Goal: Task Accomplishment & Management: Manage account settings

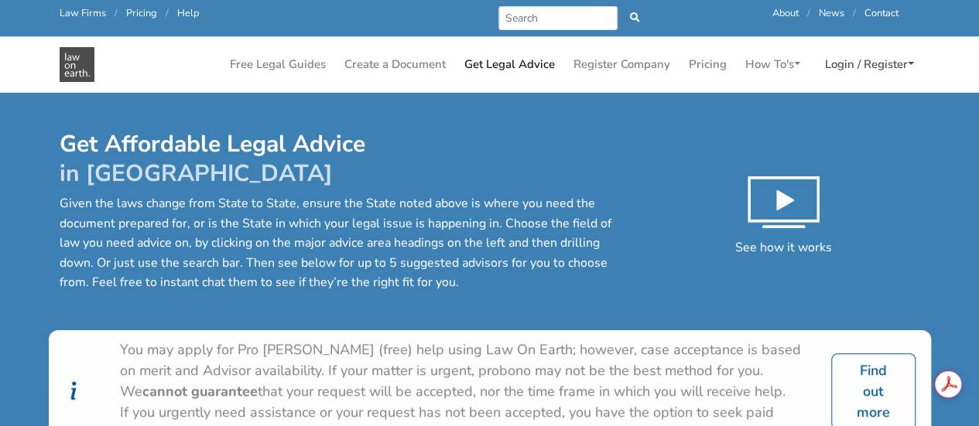
click at [851, 53] on link "Login / Register" at bounding box center [869, 65] width 101 height 30
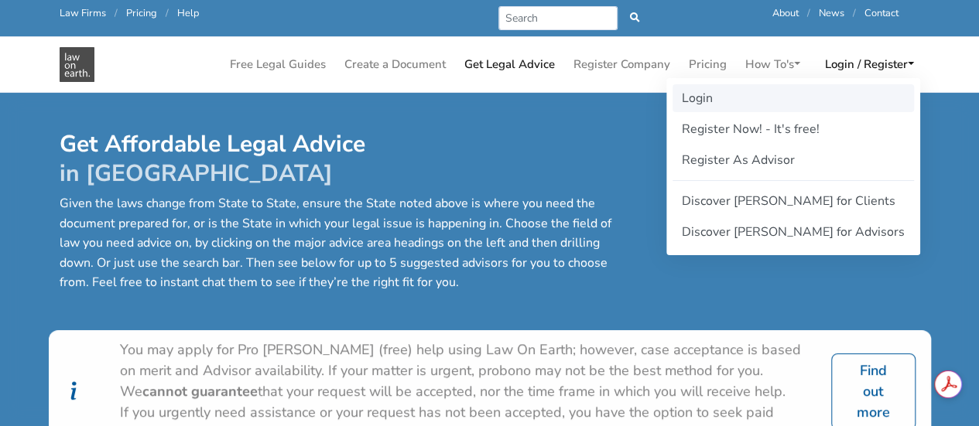
click at [766, 90] on link "Login" at bounding box center [792, 98] width 241 height 28
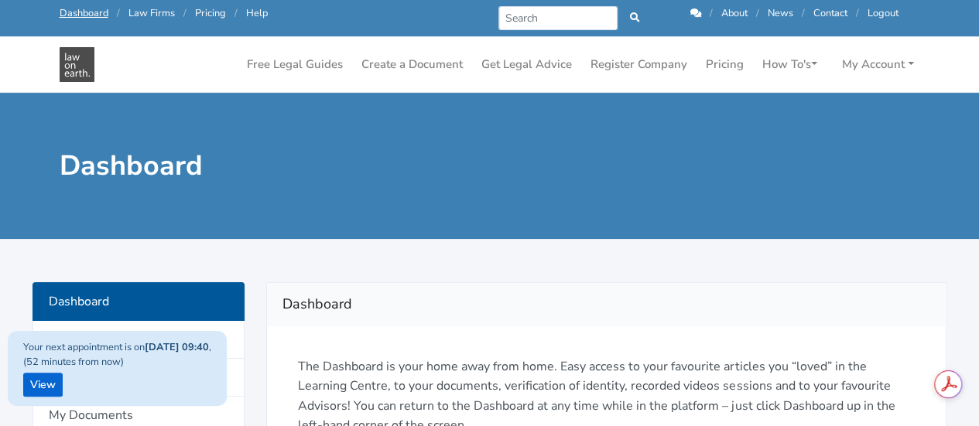
click at [672, 289] on div "Dashboard" at bounding box center [606, 304] width 679 height 43
click at [41, 389] on link "View" at bounding box center [42, 385] width 39 height 24
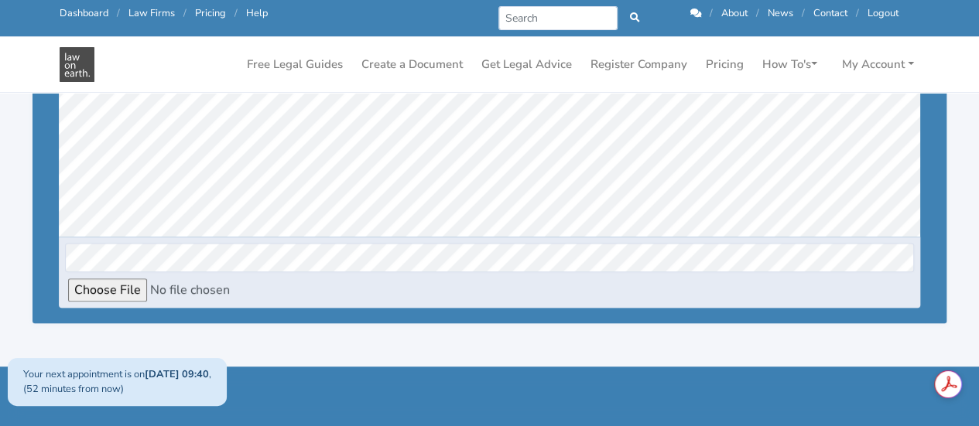
scroll to position [162, 0]
click at [690, 12] on icon at bounding box center [695, 14] width 11 height 10
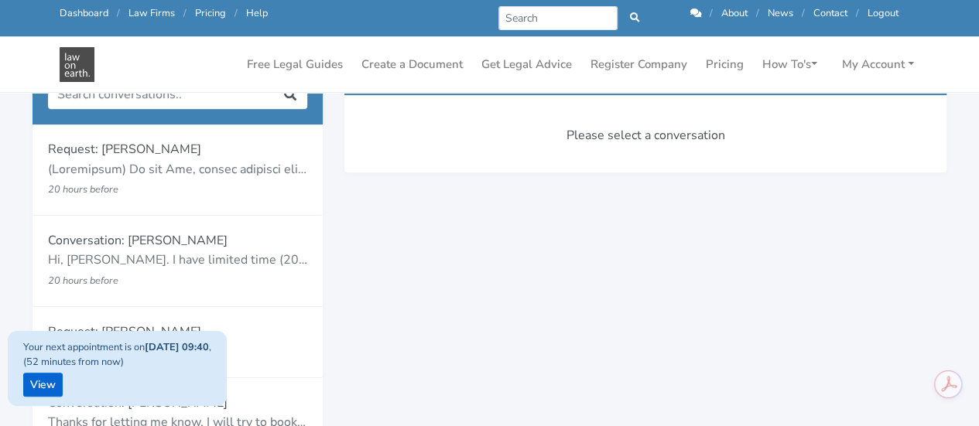
scroll to position [183, 0]
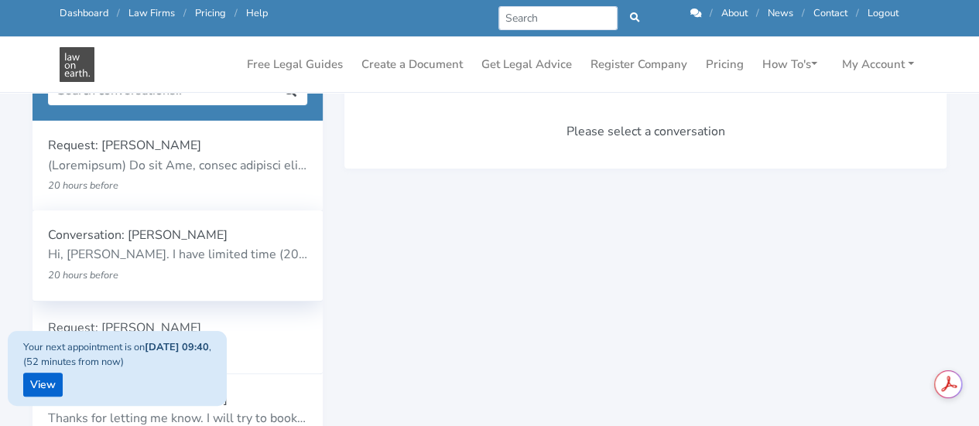
click at [164, 262] on p "Hi, [PERSON_NAME]. I have limited time (20min) to discuss my issues with you. I…" at bounding box center [177, 255] width 259 height 20
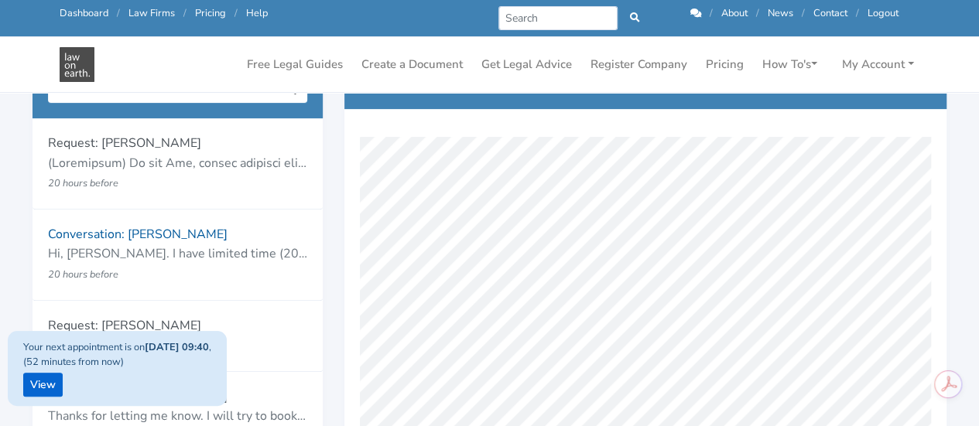
scroll to position [194, 0]
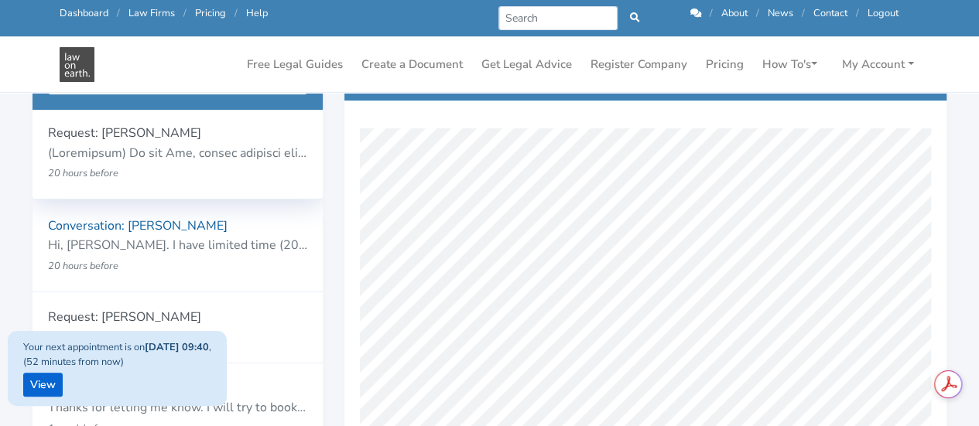
click at [142, 174] on p "20 hours before" at bounding box center [154, 173] width 213 height 20
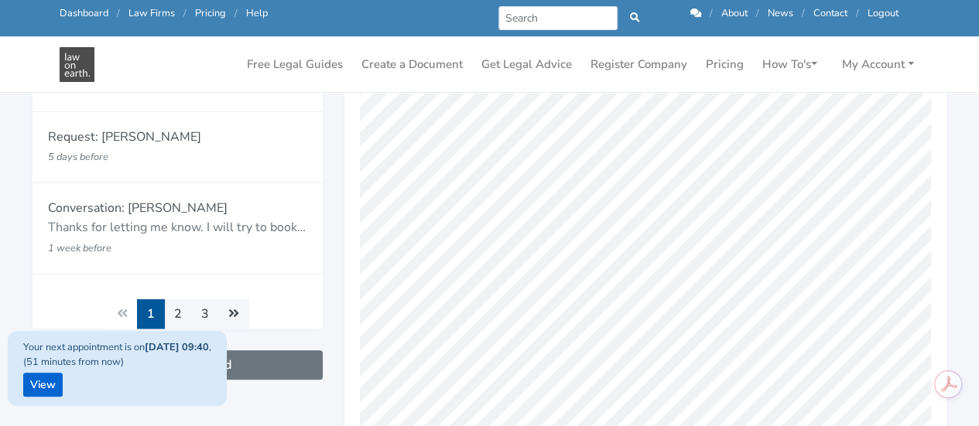
scroll to position [422, 0]
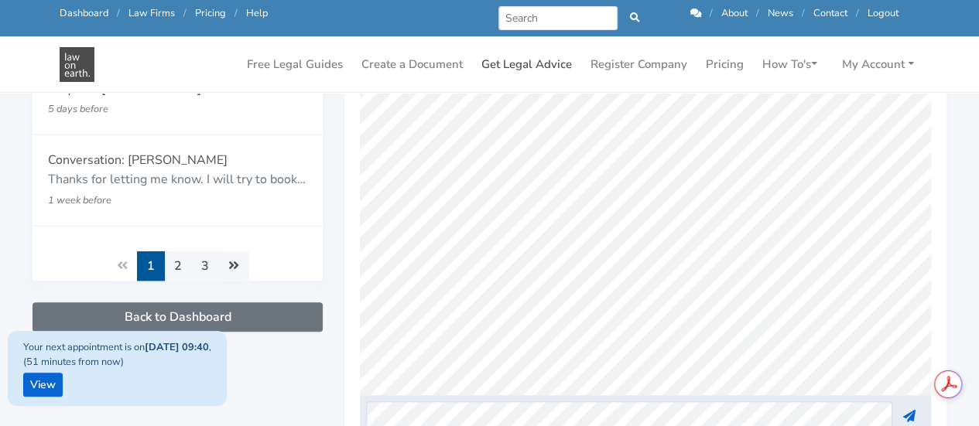
click at [516, 67] on link "Get Legal Advice" at bounding box center [526, 65] width 103 height 30
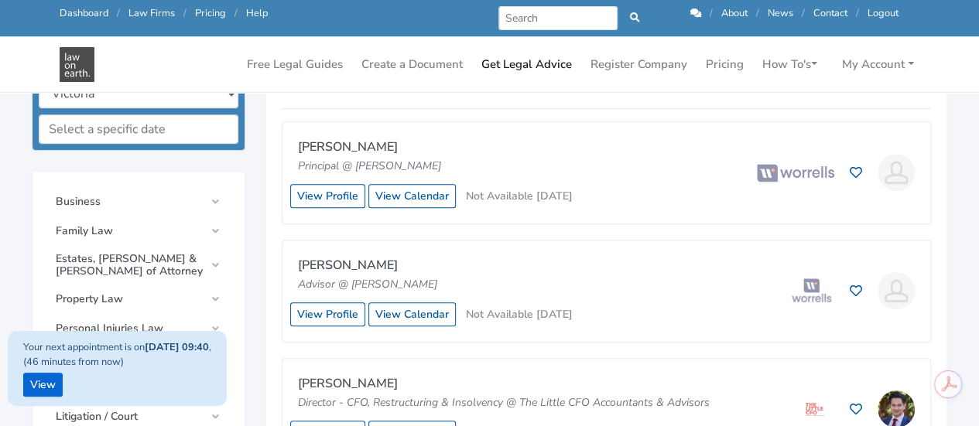
scroll to position [464, 0]
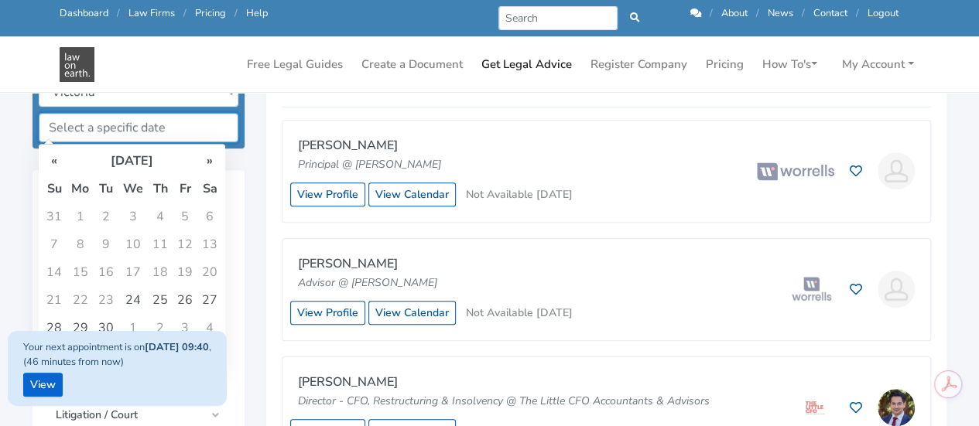
click at [95, 123] on input "text" at bounding box center [139, 127] width 200 height 29
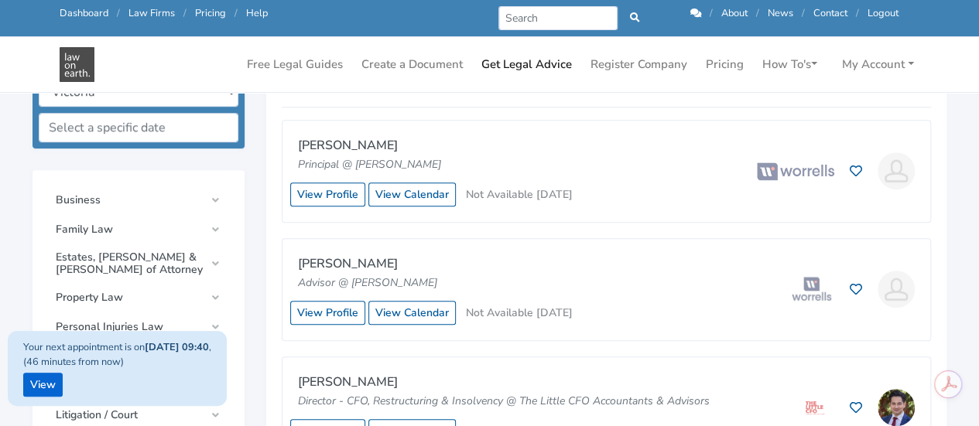
click at [206, 201] on link "Business" at bounding box center [138, 200] width 181 height 28
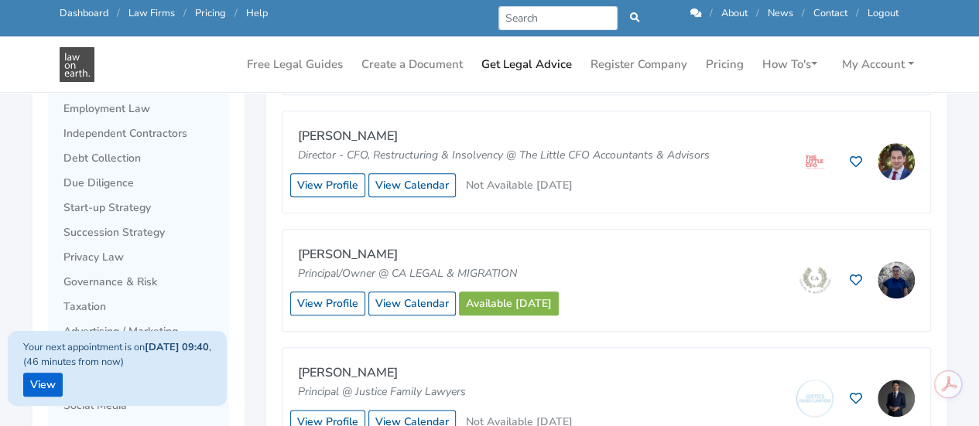
scroll to position [712, 0]
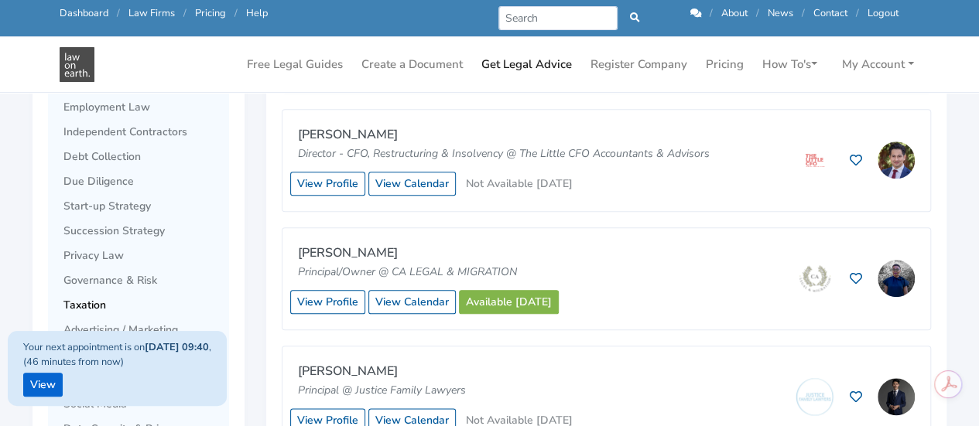
click at [76, 306] on span "Taxation" at bounding box center [142, 305] width 158 height 12
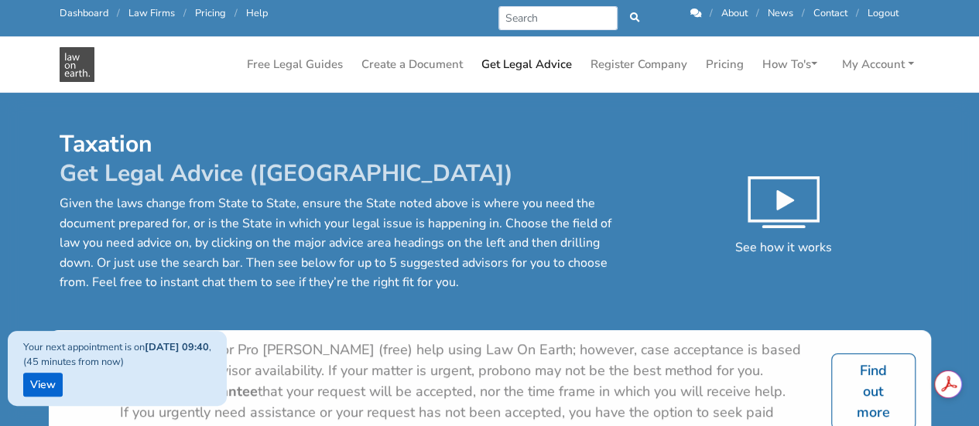
click at [644, 289] on div "See how it works" at bounding box center [784, 211] width 294 height 163
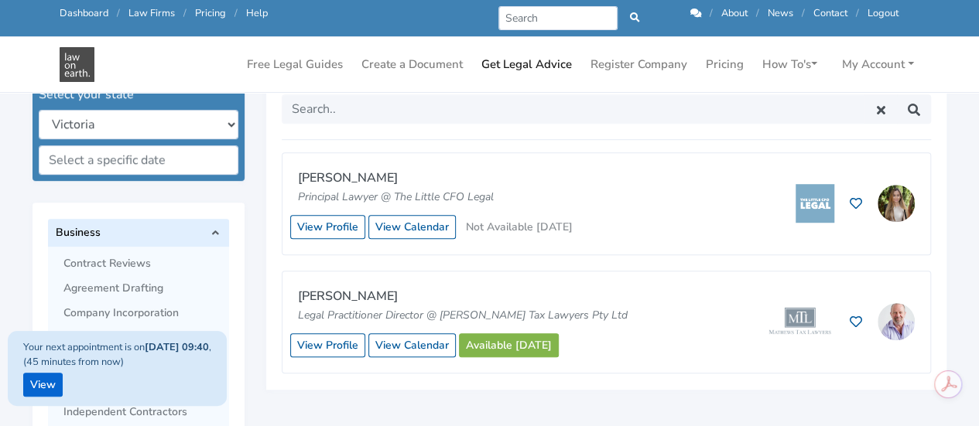
scroll to position [433, 0]
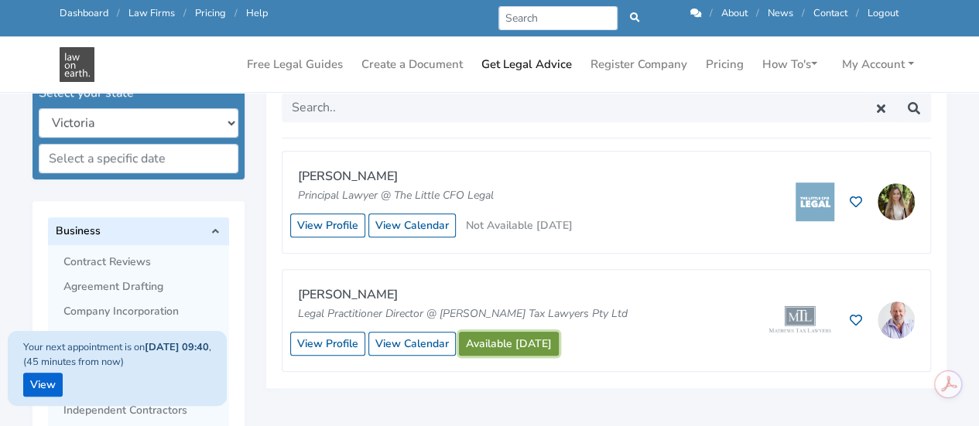
click at [517, 350] on link "Available [DATE]" at bounding box center [509, 344] width 100 height 24
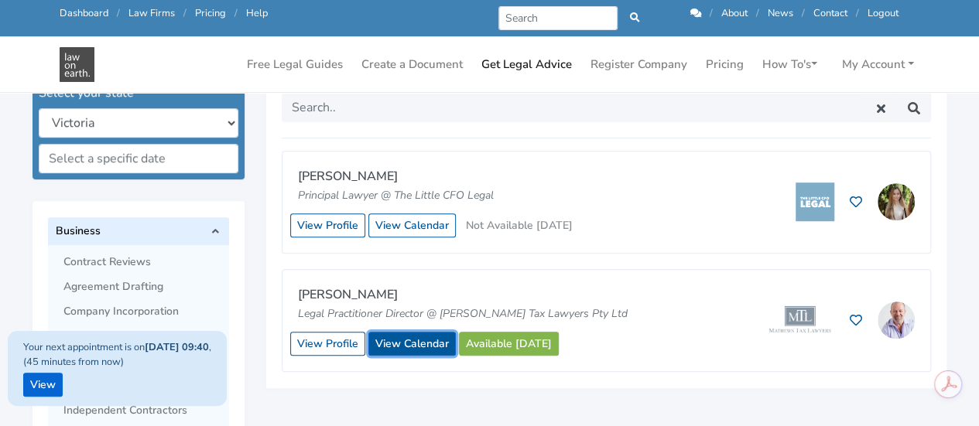
click at [426, 339] on link "View Calendar" at bounding box center [411, 344] width 87 height 24
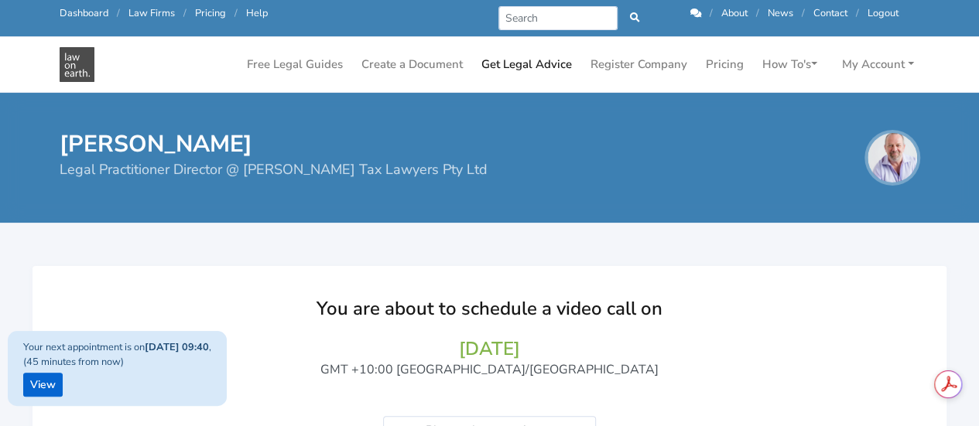
click at [909, 256] on div "You are about to schedule a video call on 25/09/2025 GMT +10:00 Australia/Brisb…" at bounding box center [489, 414] width 979 height 339
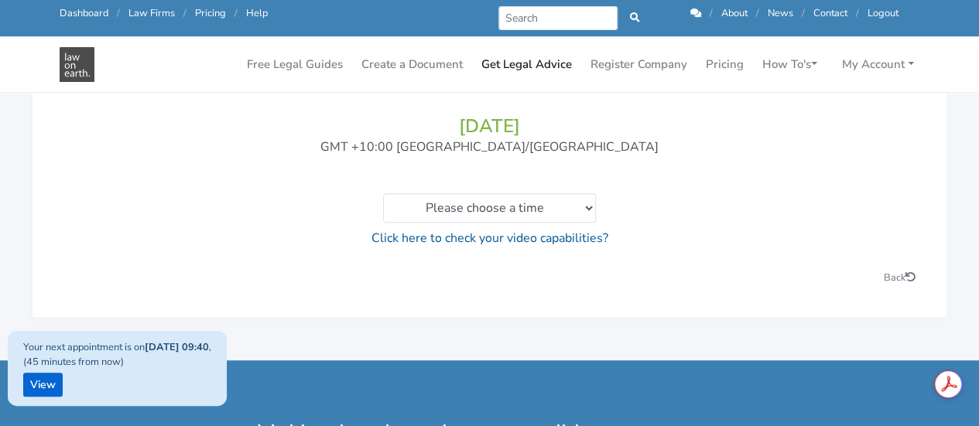
scroll to position [186, 0]
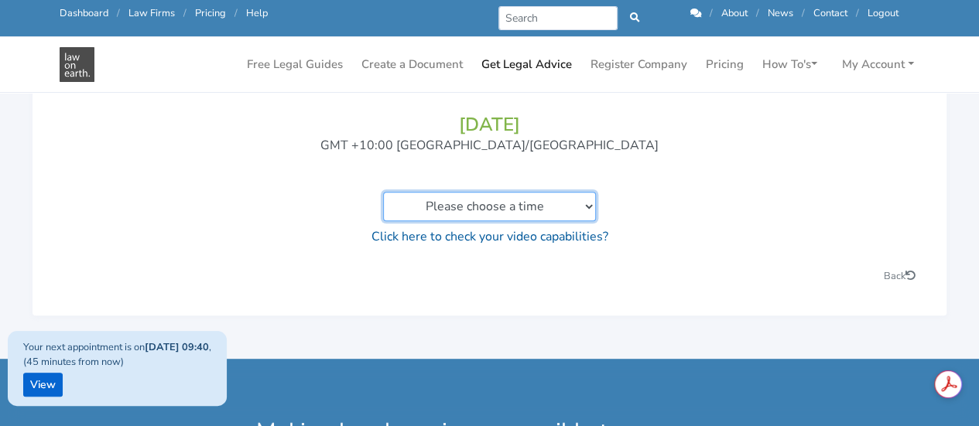
click at [583, 211] on select "Please choose a time 09:00am to 09:20am 10:20am to 10:40am 10:40am to 11:00am 1…" at bounding box center [489, 206] width 213 height 29
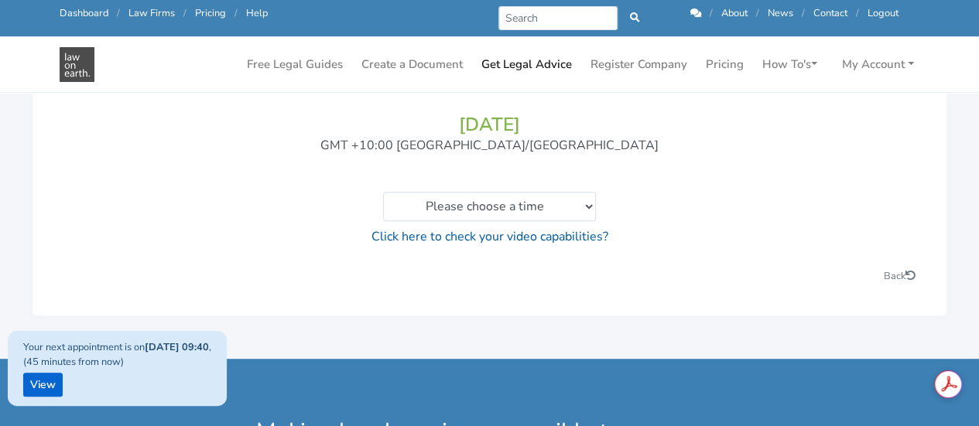
click at [764, 240] on p "Click here to check your video capabilities?" at bounding box center [489, 237] width 852 height 20
click at [681, 275] on div "Back" at bounding box center [708, 275] width 437 height 19
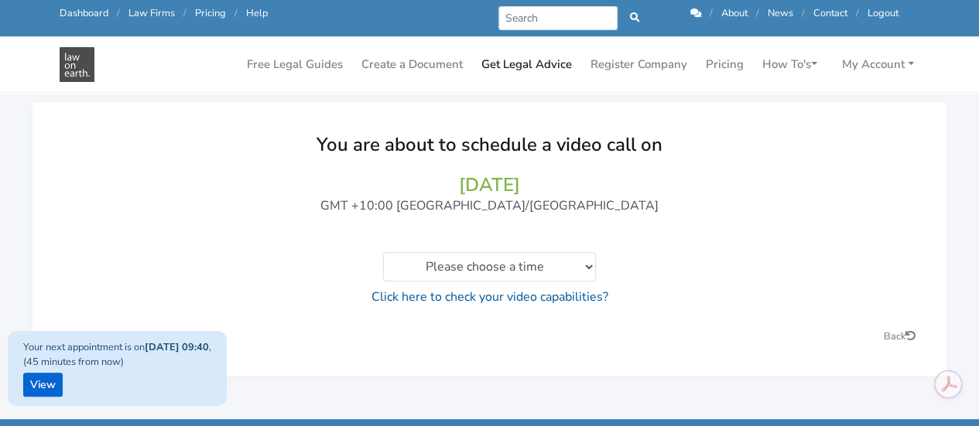
scroll to position [62, 0]
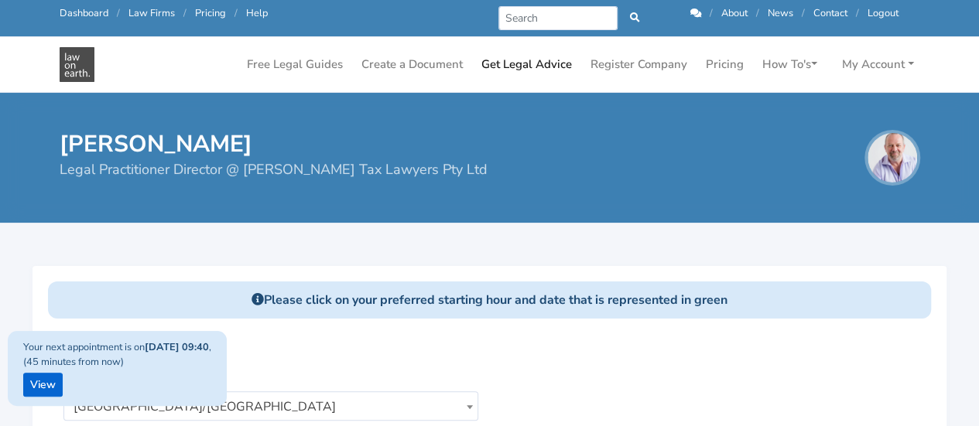
scroll to position [344, 0]
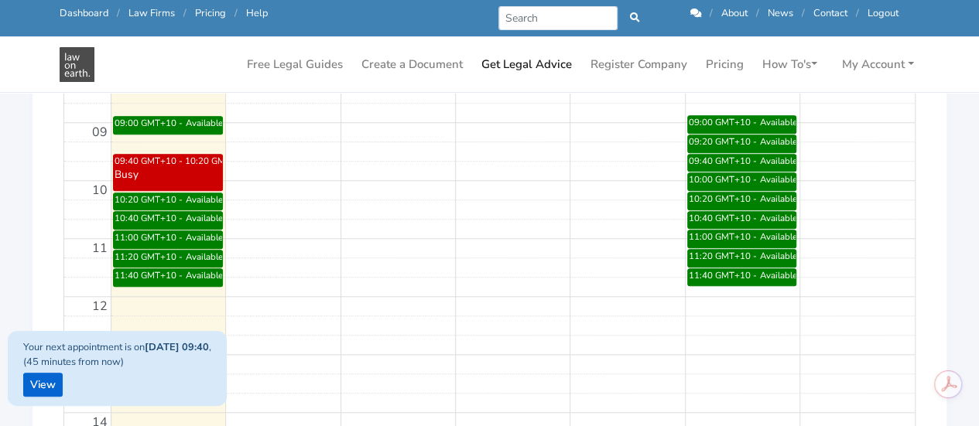
scroll to position [557, 0]
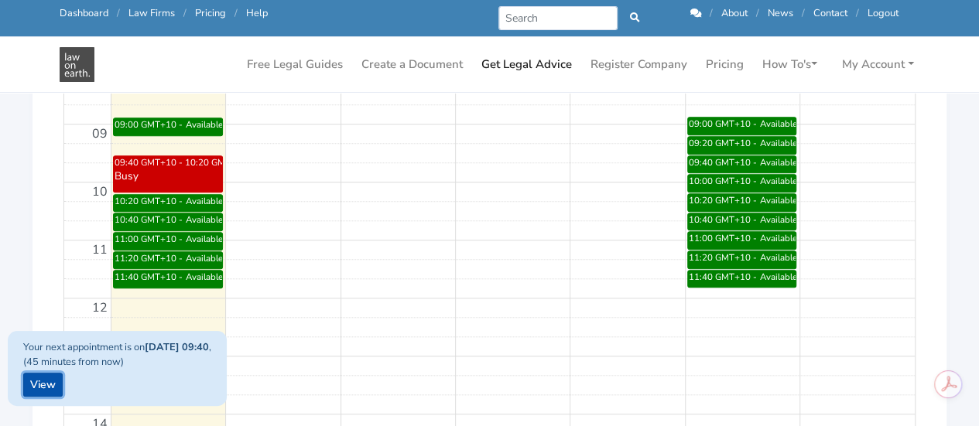
click at [38, 389] on link "View" at bounding box center [42, 385] width 39 height 24
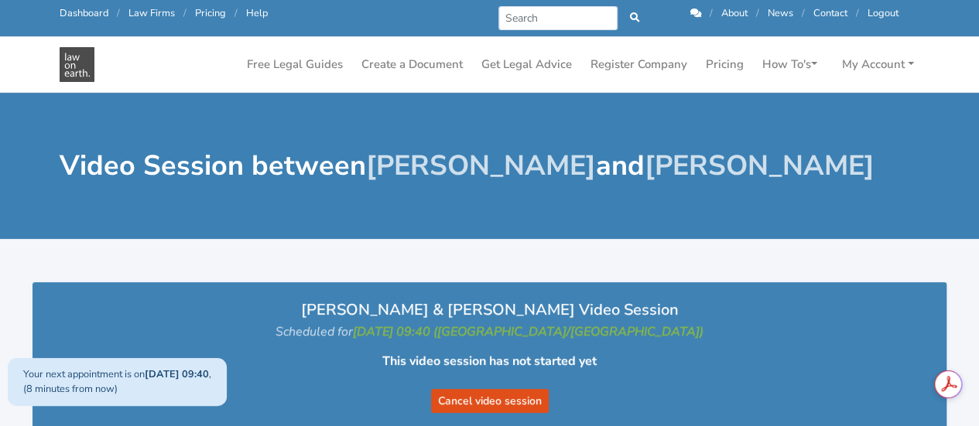
click at [845, 299] on p "Mayumi Van Egmond & Mark Mathews Video Session" at bounding box center [489, 310] width 883 height 25
click at [771, 313] on p "Mayumi Van Egmond & Mark Mathews Video Session" at bounding box center [489, 310] width 883 height 25
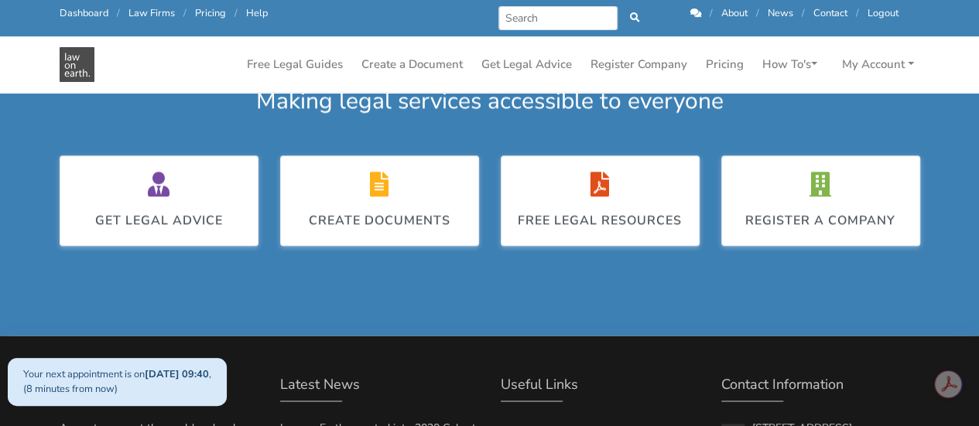
scroll to position [774, 0]
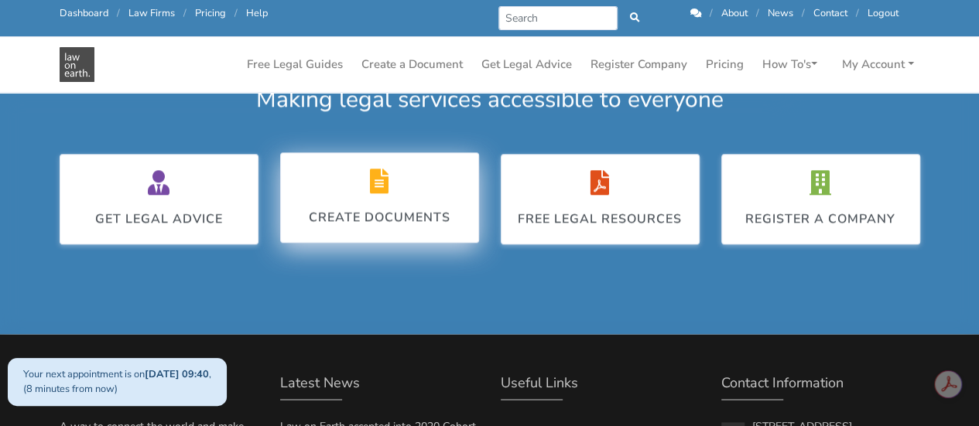
click at [409, 211] on div "Create Documents" at bounding box center [380, 217] width 142 height 19
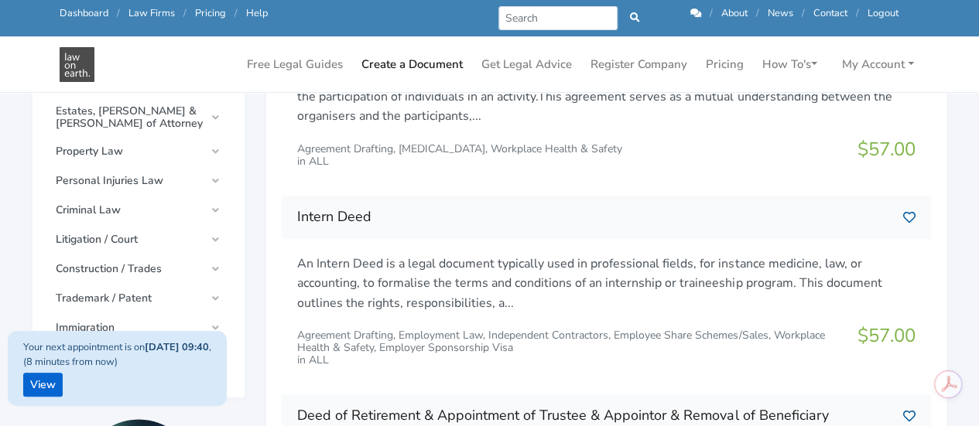
scroll to position [309, 0]
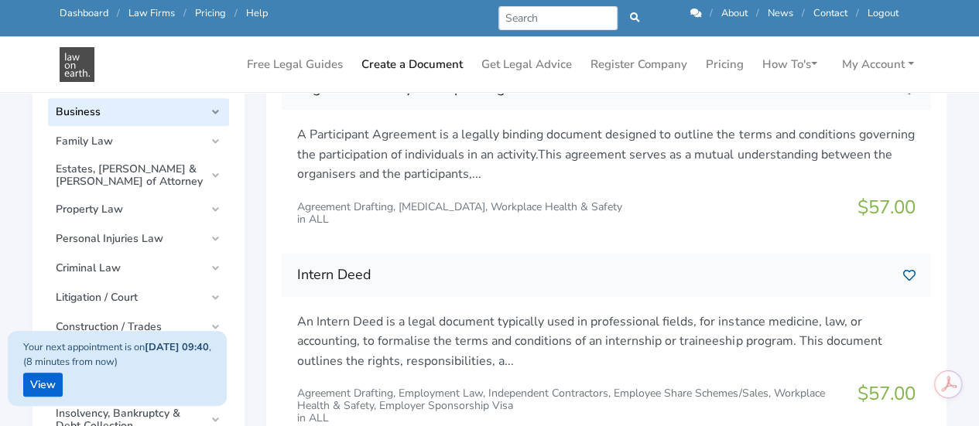
click at [160, 109] on span "Business" at bounding box center [130, 112] width 149 height 12
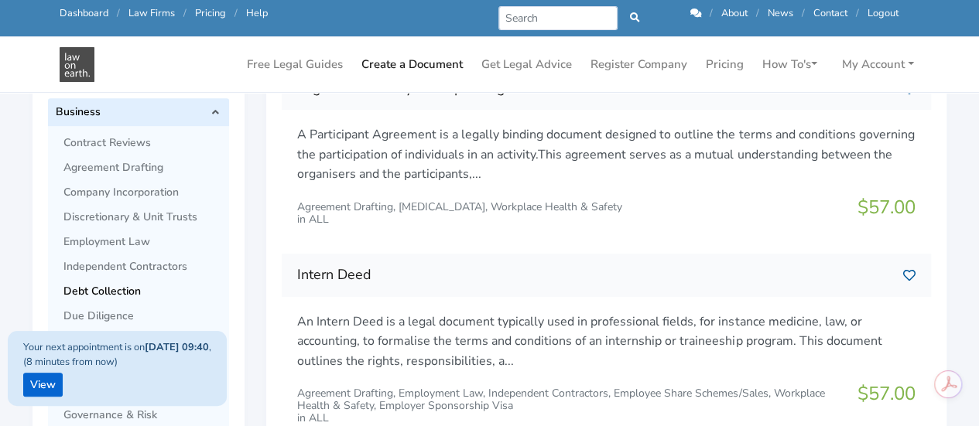
click at [155, 295] on span "Debt Collection" at bounding box center [142, 292] width 158 height 12
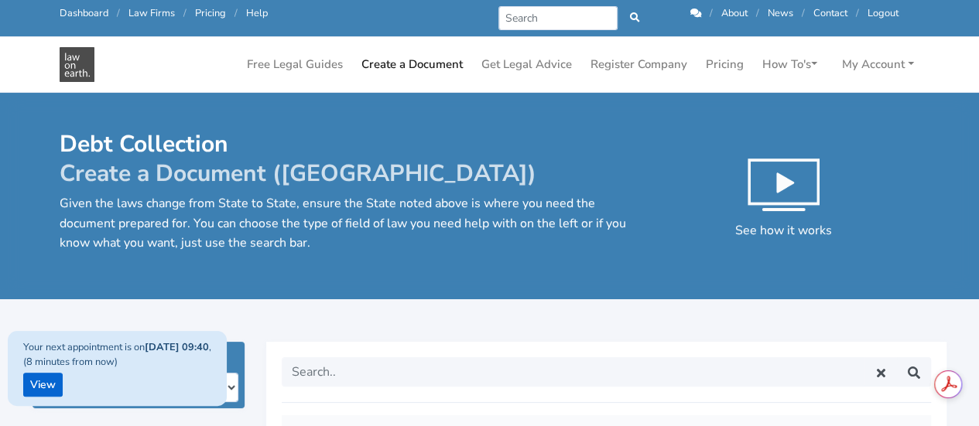
click at [424, 289] on div "Debt Collection Create a Document ([GEOGRAPHIC_DATA]) Given the laws change fro…" at bounding box center [490, 213] width 882 height 166
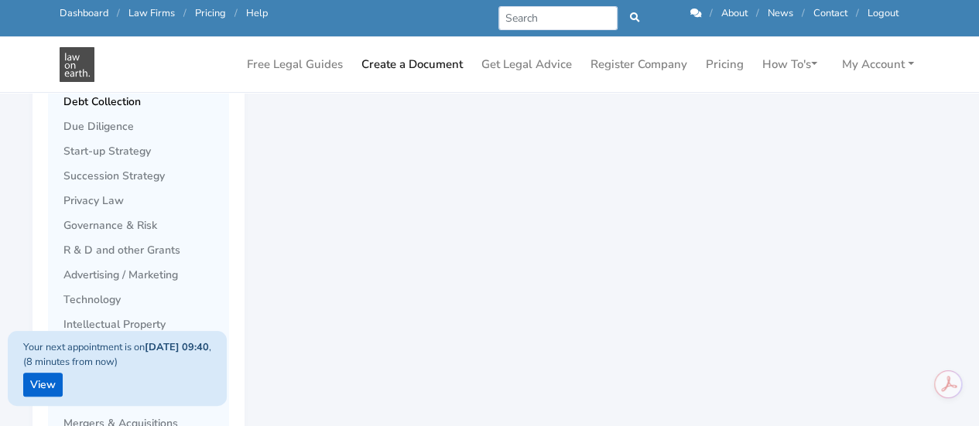
scroll to position [495, 0]
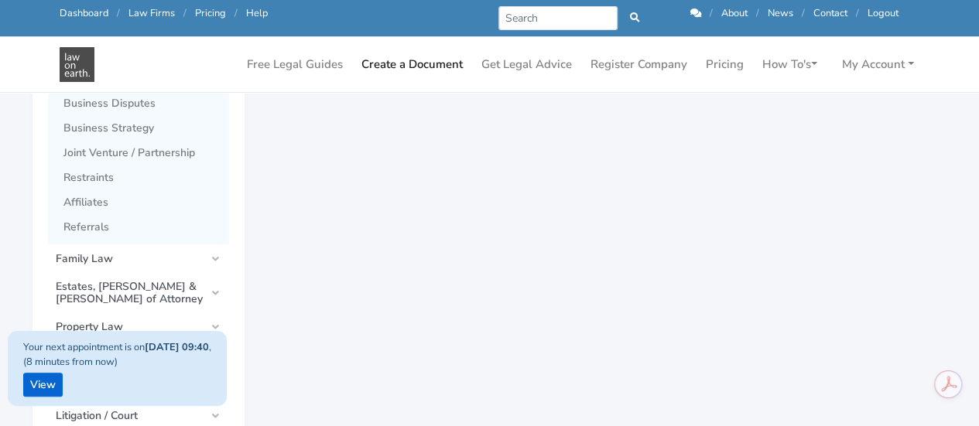
scroll to position [1083, 0]
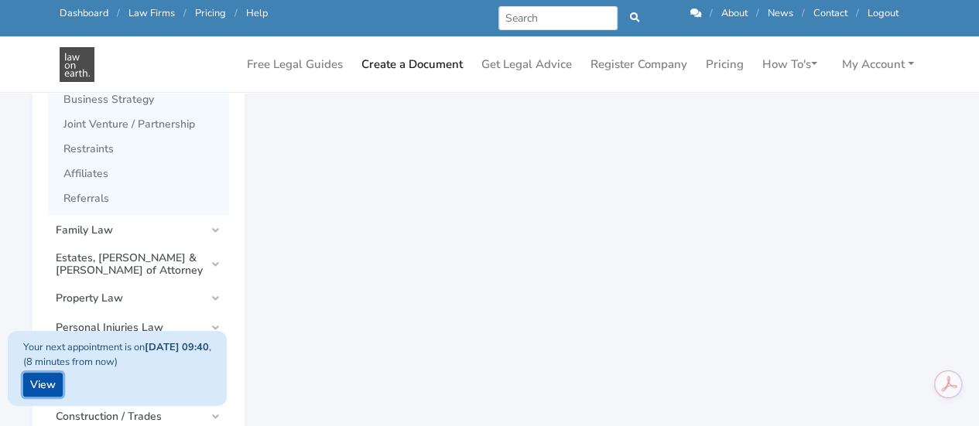
click at [43, 388] on link "View" at bounding box center [42, 385] width 39 height 24
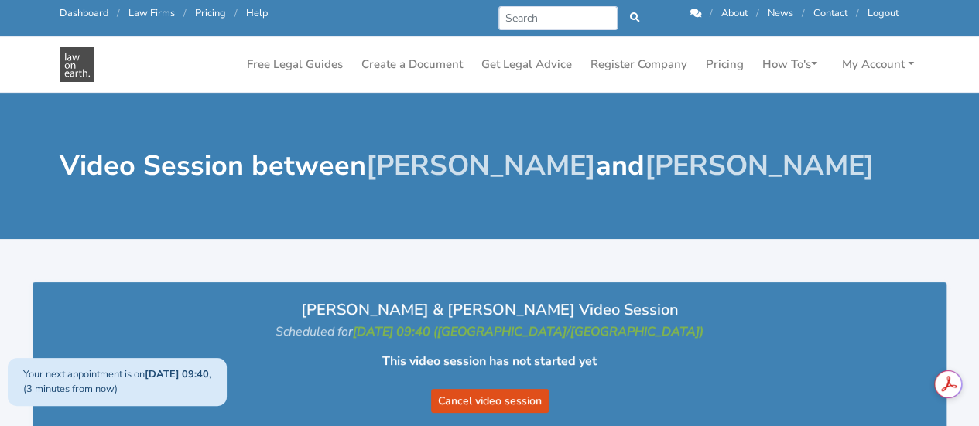
click at [670, 351] on div "This video session has not started yet Cancel video session" at bounding box center [489, 383] width 883 height 80
click at [718, 372] on form "Cancel video session" at bounding box center [489, 392] width 852 height 43
click at [385, 372] on form "Cancel video session" at bounding box center [489, 392] width 852 height 43
click at [911, 302] on p "Mayumi Van Egmond & Mark Mathews Video Session" at bounding box center [489, 310] width 883 height 25
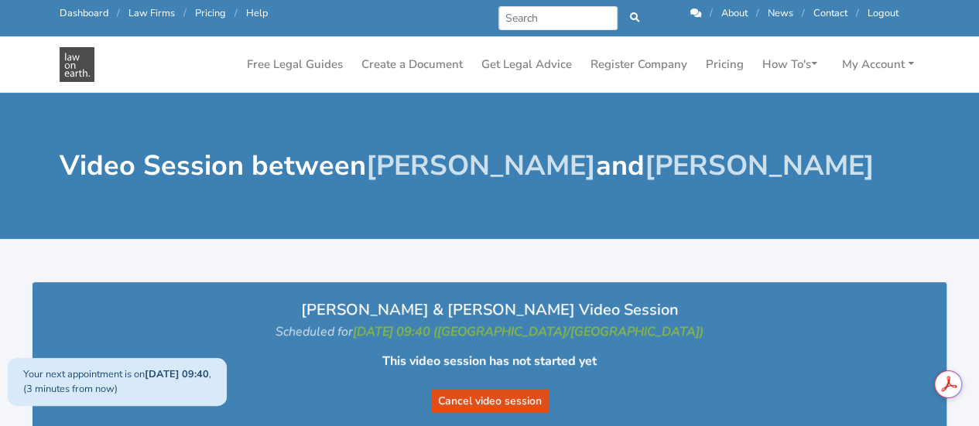
click at [918, 253] on div at bounding box center [489, 250] width 979 height 22
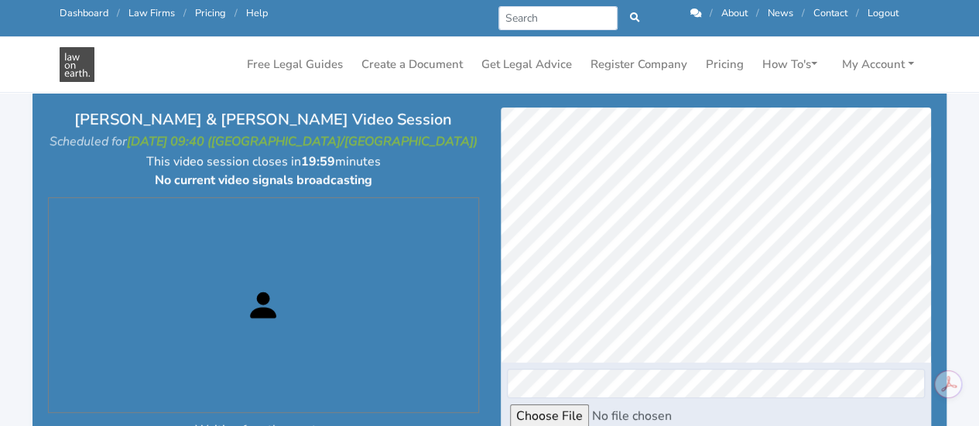
scroll to position [155, 0]
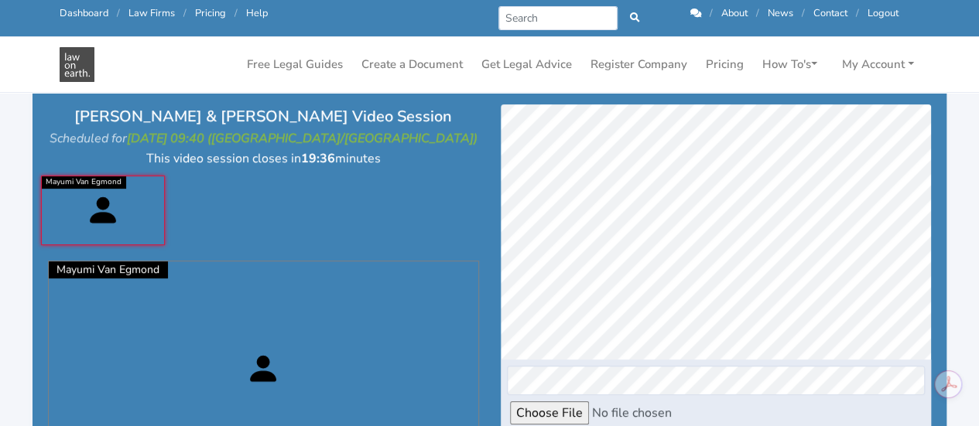
scroll to position [548, 0]
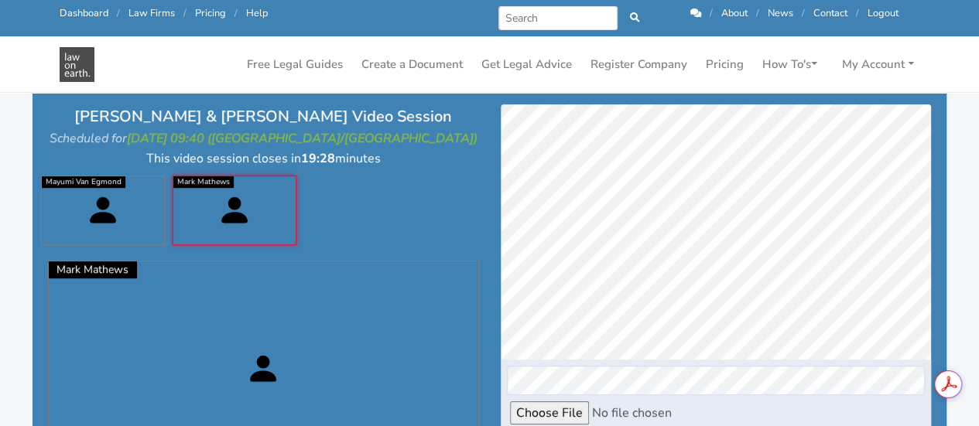
click at [485, 200] on div at bounding box center [263, 210] width 453 height 85
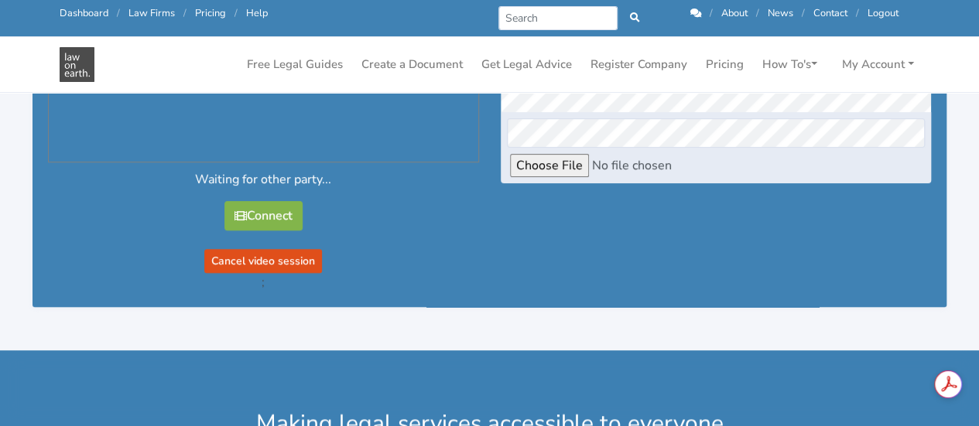
scroll to position [655, 0]
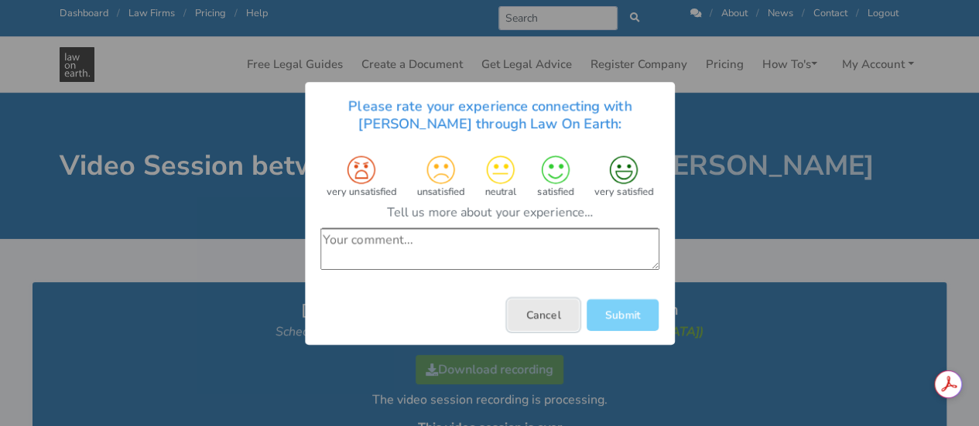
click at [549, 315] on button "Cancel" at bounding box center [543, 315] width 71 height 32
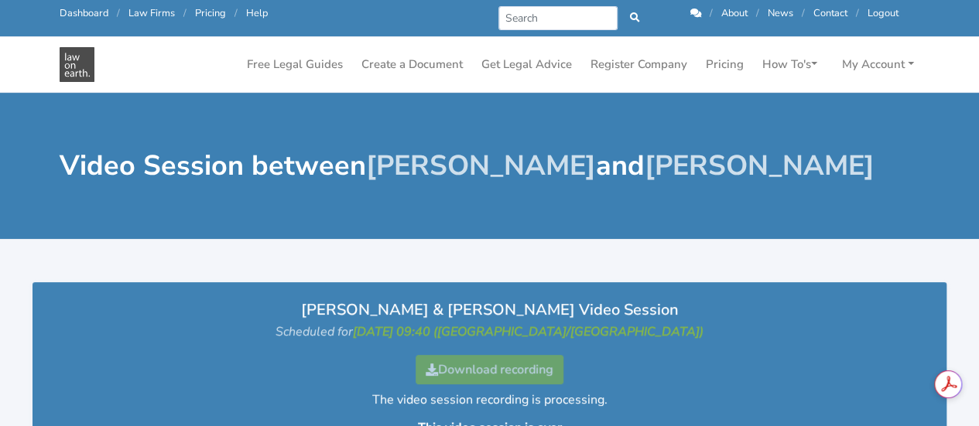
click at [693, 12] on icon at bounding box center [695, 14] width 11 height 10
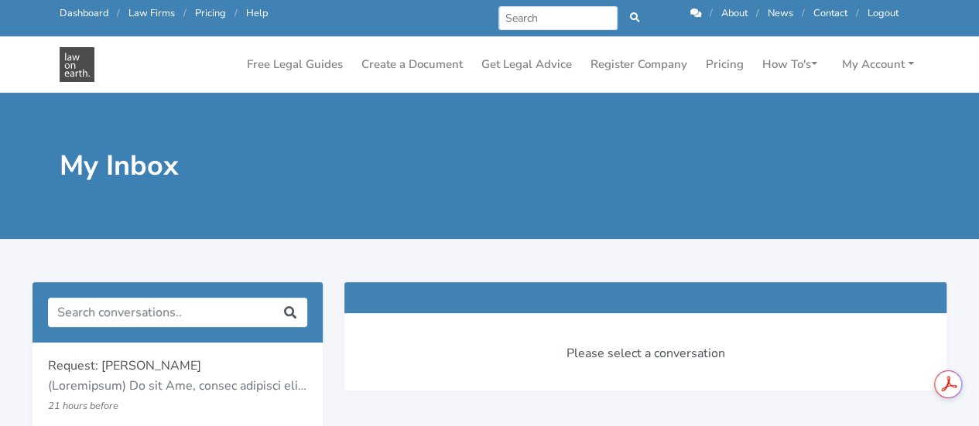
click at [197, 368] on p "Request: [PERSON_NAME]" at bounding box center [177, 367] width 259 height 20
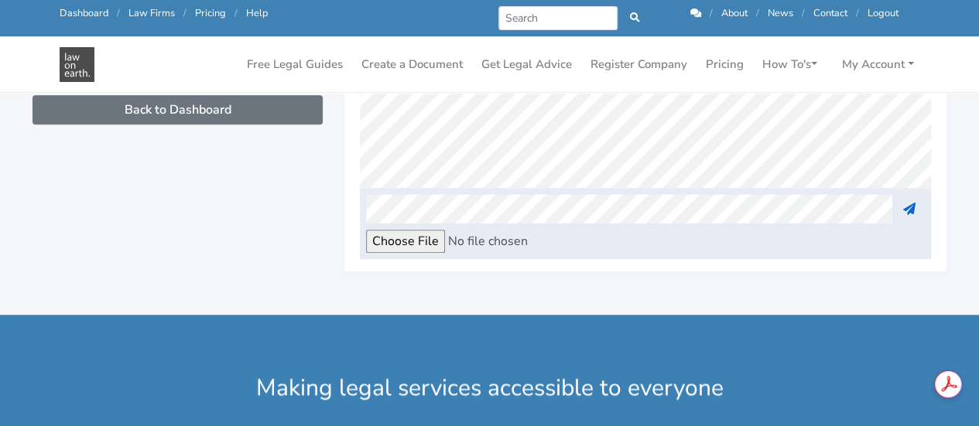
scroll to position [265, 0]
